Goal: Information Seeking & Learning: Check status

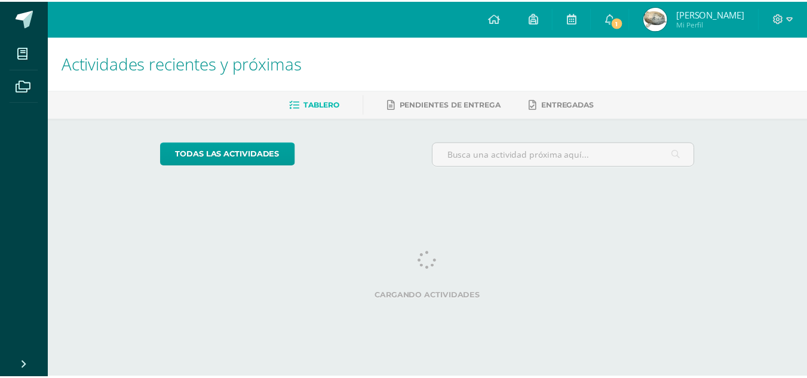
scroll to position [0, 29]
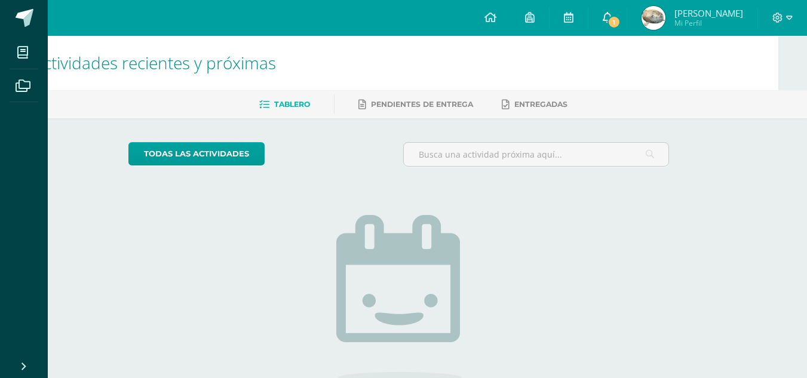
click at [627, 14] on link "1" at bounding box center [607, 18] width 38 height 36
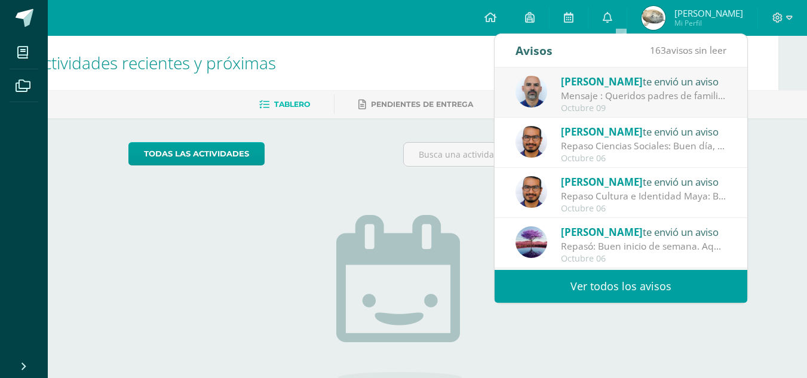
click at [720, 96] on div "Carlos Valenzuela te envió un aviso Mensaje : Queridos padres de familia: Quier…" at bounding box center [621, 92] width 253 height 50
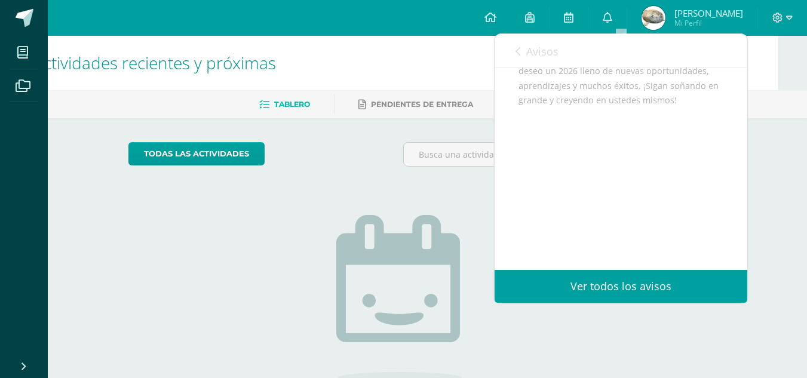
scroll to position [483, 0]
click at [525, 49] on link "Avisos" at bounding box center [536, 51] width 43 height 34
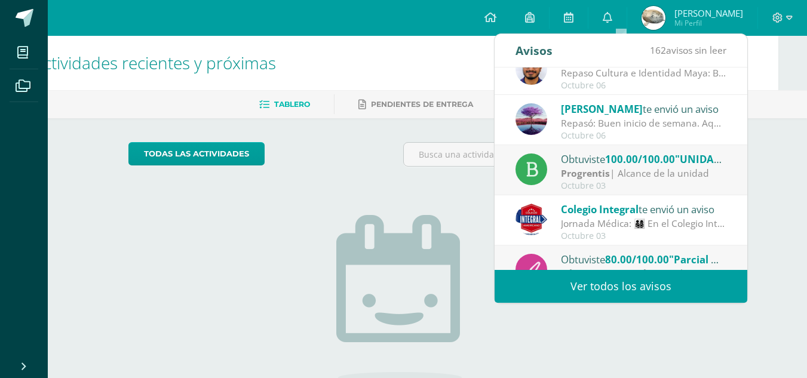
scroll to position [199, 0]
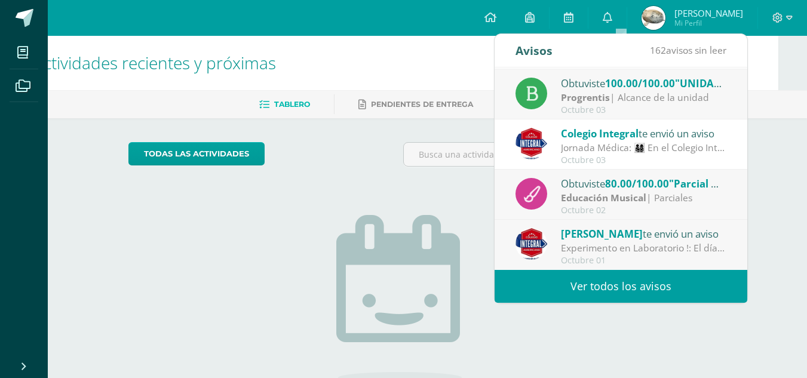
click at [697, 277] on link "Ver todos los avisos" at bounding box center [621, 286] width 253 height 33
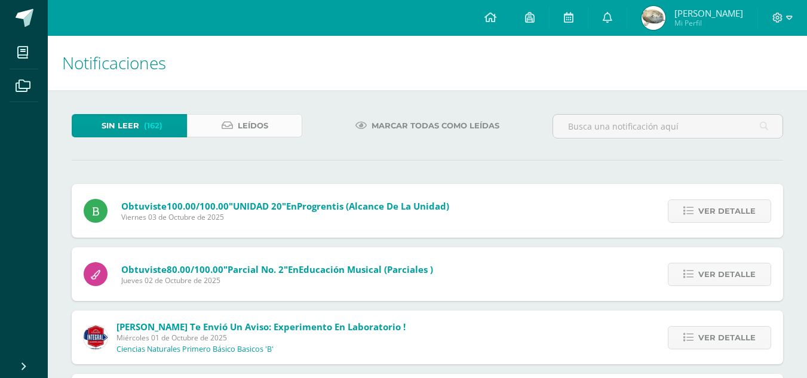
click at [281, 130] on link "Leídos" at bounding box center [244, 125] width 115 height 23
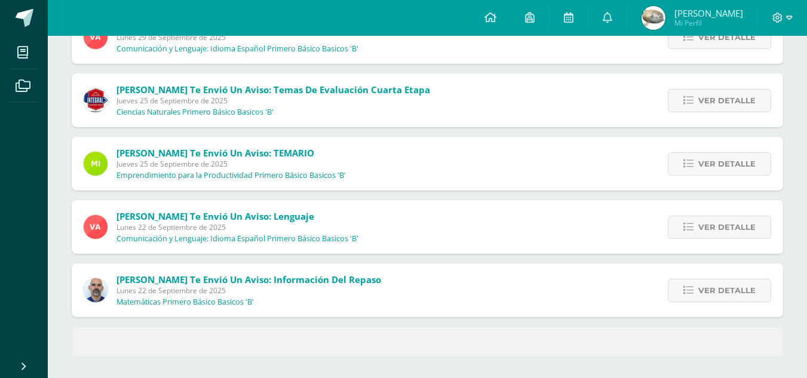
scroll to position [493, 0]
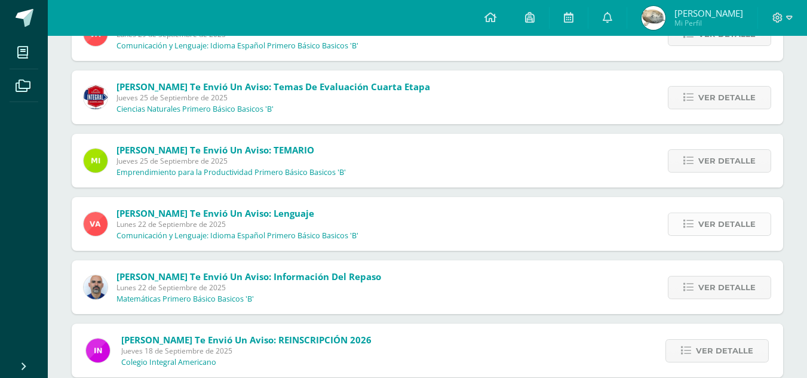
click at [713, 225] on span "Ver detalle" at bounding box center [726, 224] width 57 height 22
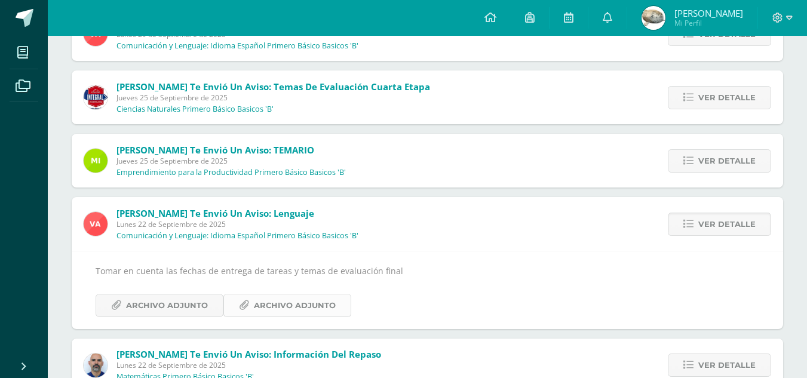
click at [243, 303] on icon at bounding box center [244, 305] width 10 height 10
click at [747, 220] on span "Ver detalle" at bounding box center [726, 224] width 57 height 22
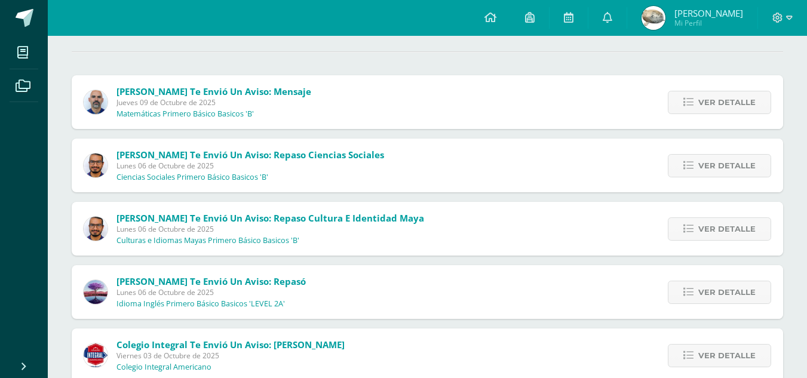
scroll to position [0, 0]
